Goal: Check status: Check status

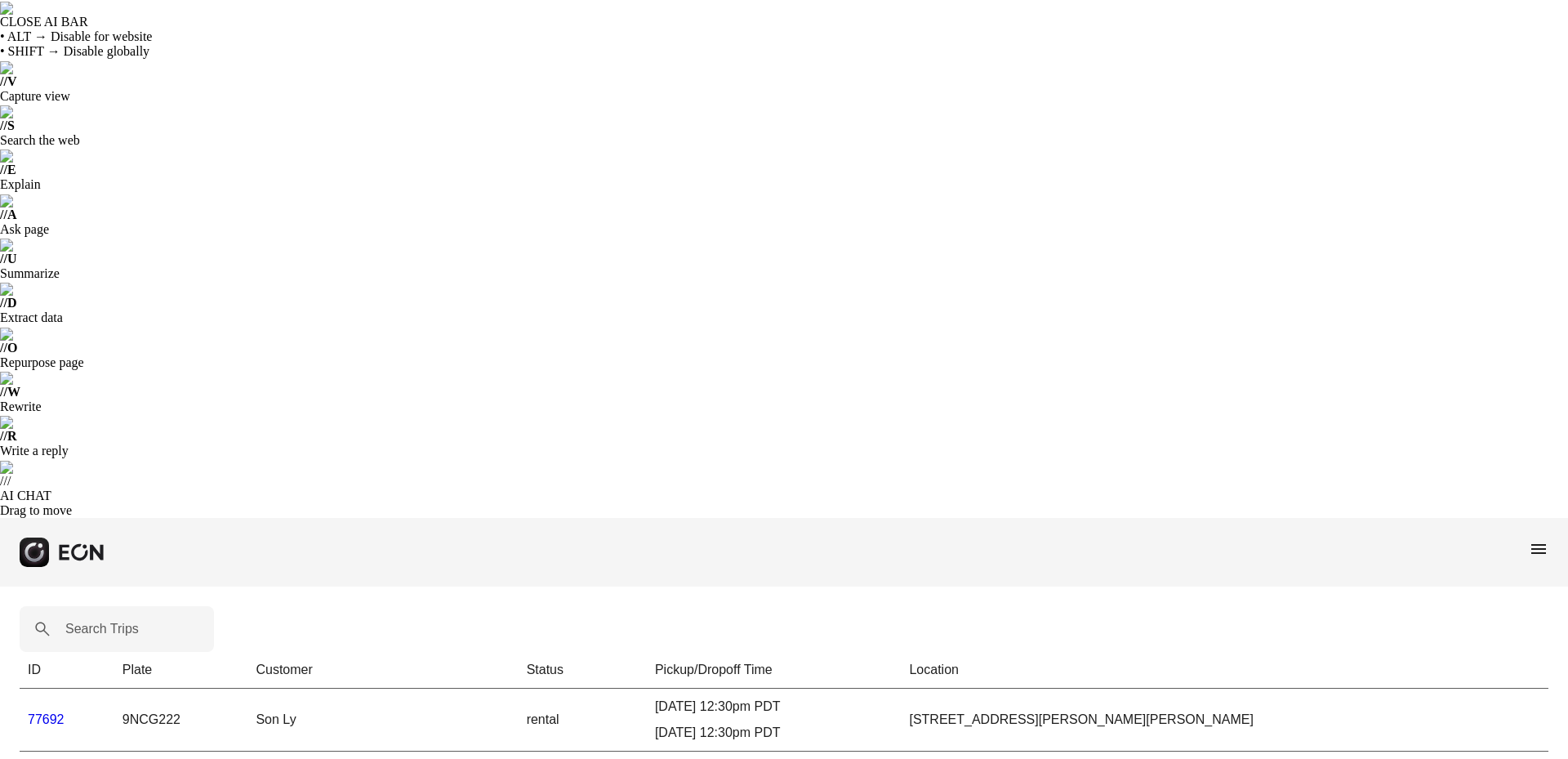
click at [41, 713] on link "77692" at bounding box center [46, 719] width 37 height 14
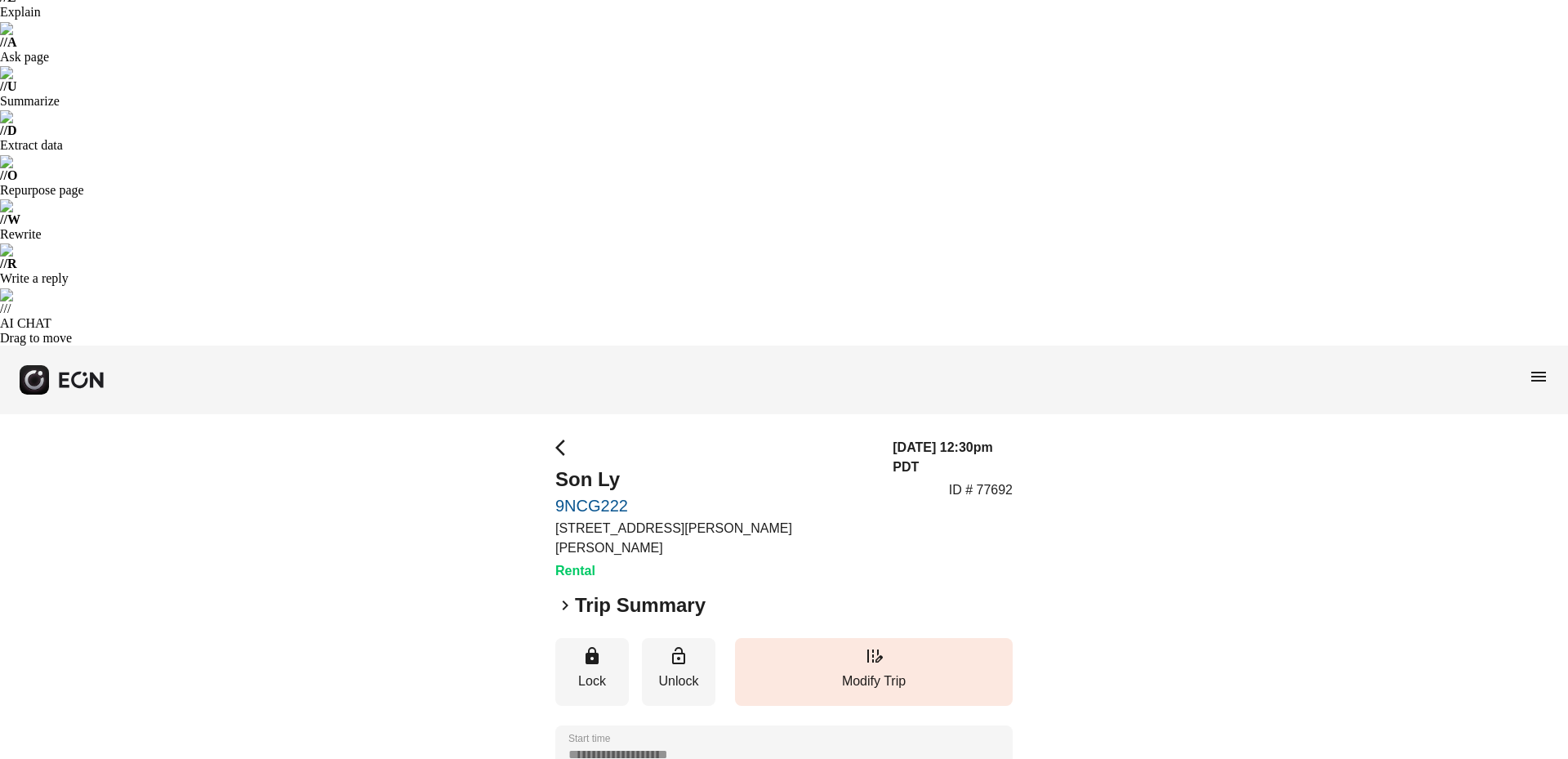
scroll to position [0, 0]
